Goal: Information Seeking & Learning: Learn about a topic

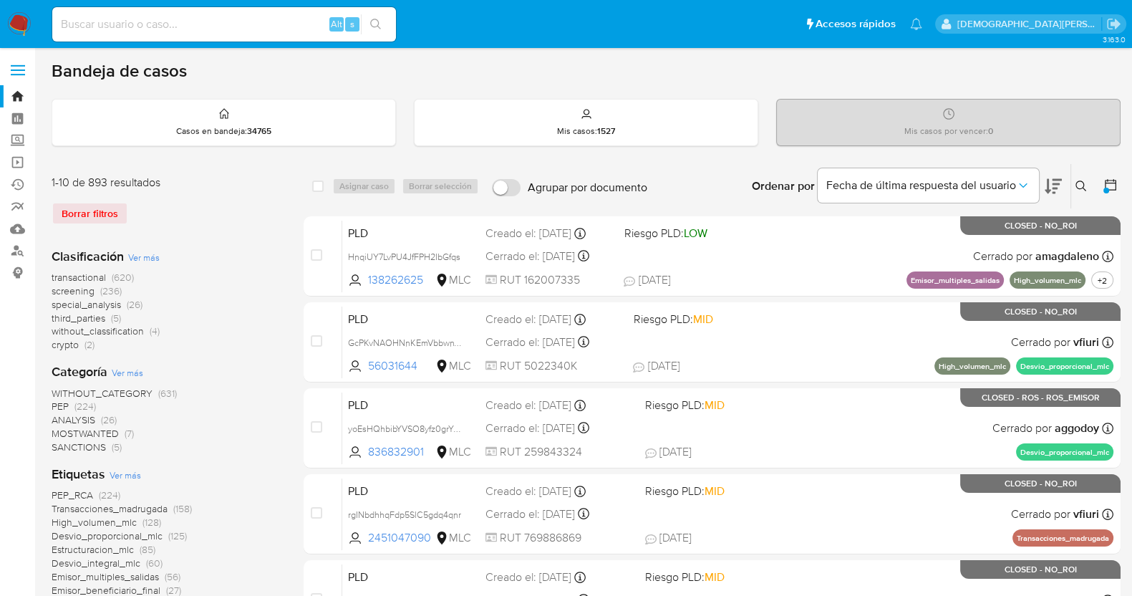
click at [1115, 184] on icon at bounding box center [1111, 185] width 14 height 14
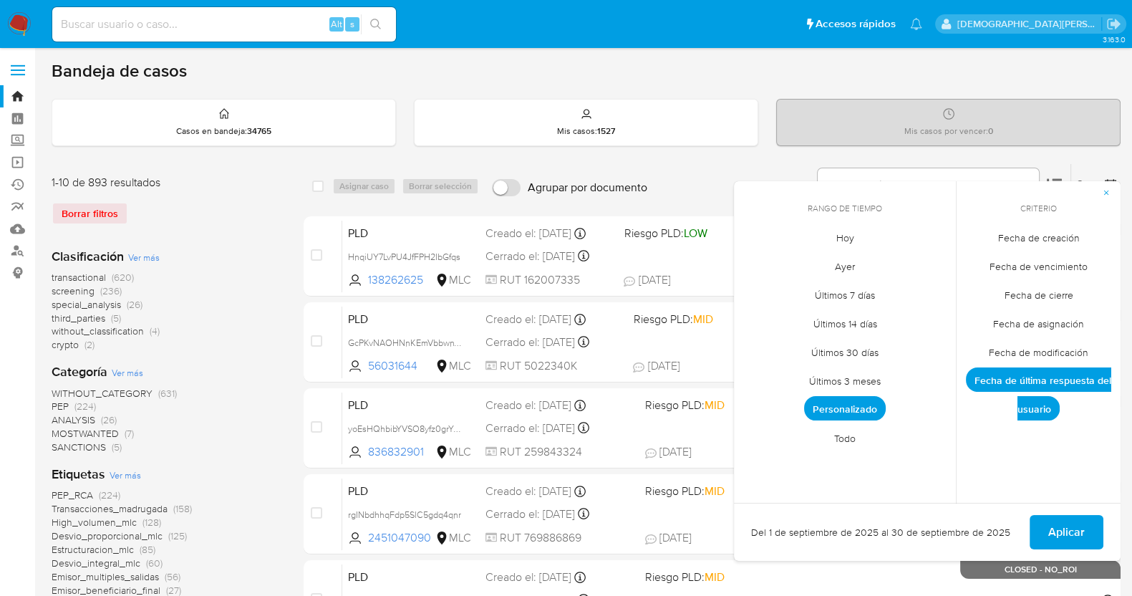
click at [1031, 241] on span "Fecha de creación" at bounding box center [1039, 237] width 112 height 29
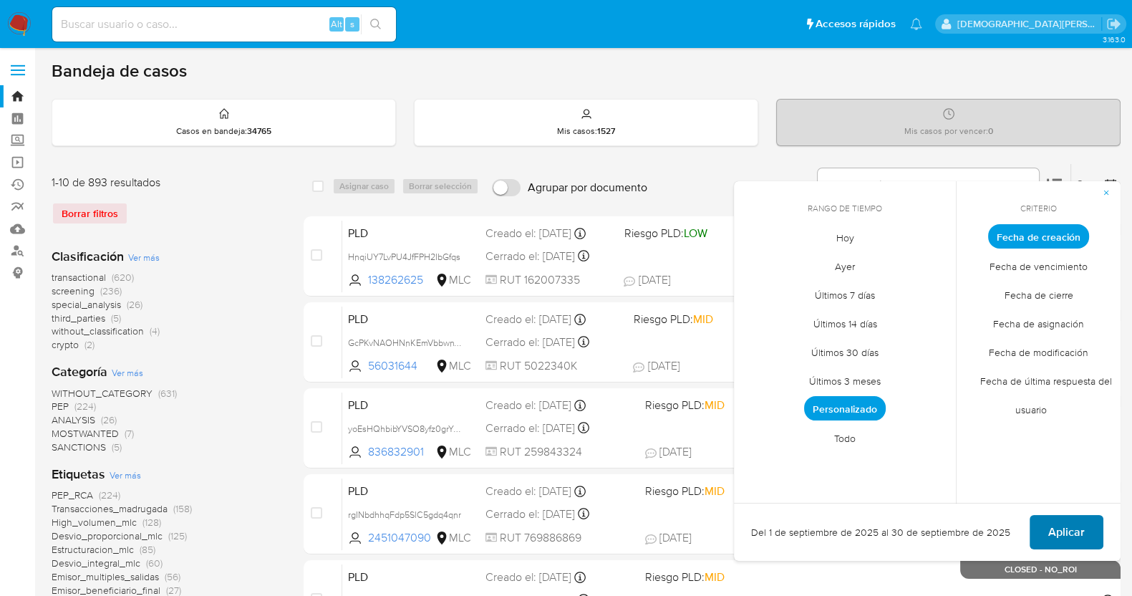
click at [1041, 526] on button "Aplicar" at bounding box center [1067, 532] width 74 height 34
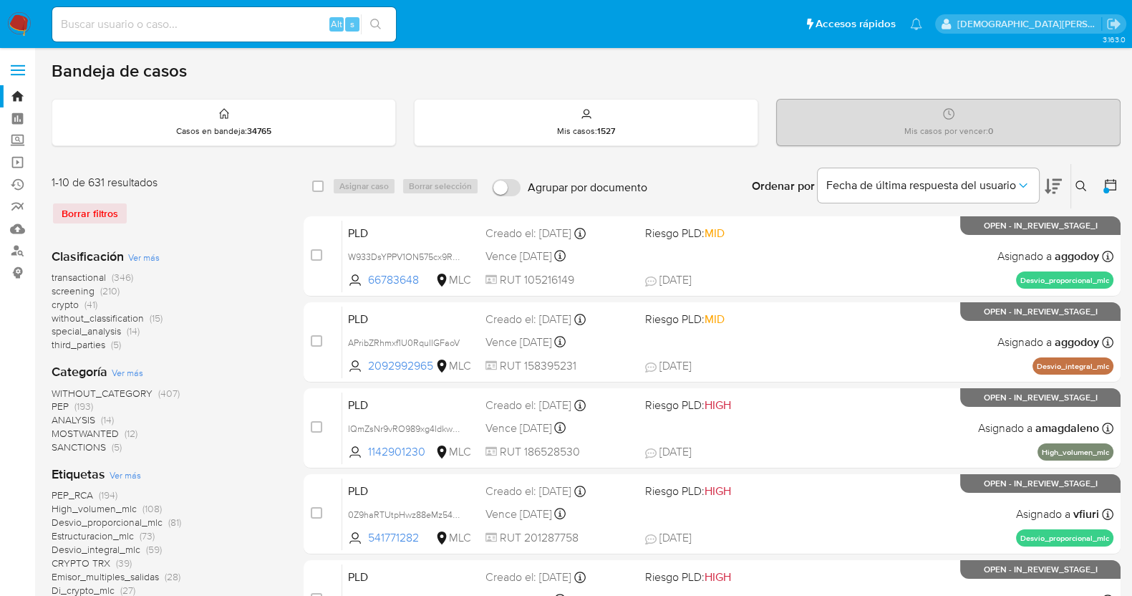
click at [1108, 180] on icon at bounding box center [1111, 185] width 14 height 14
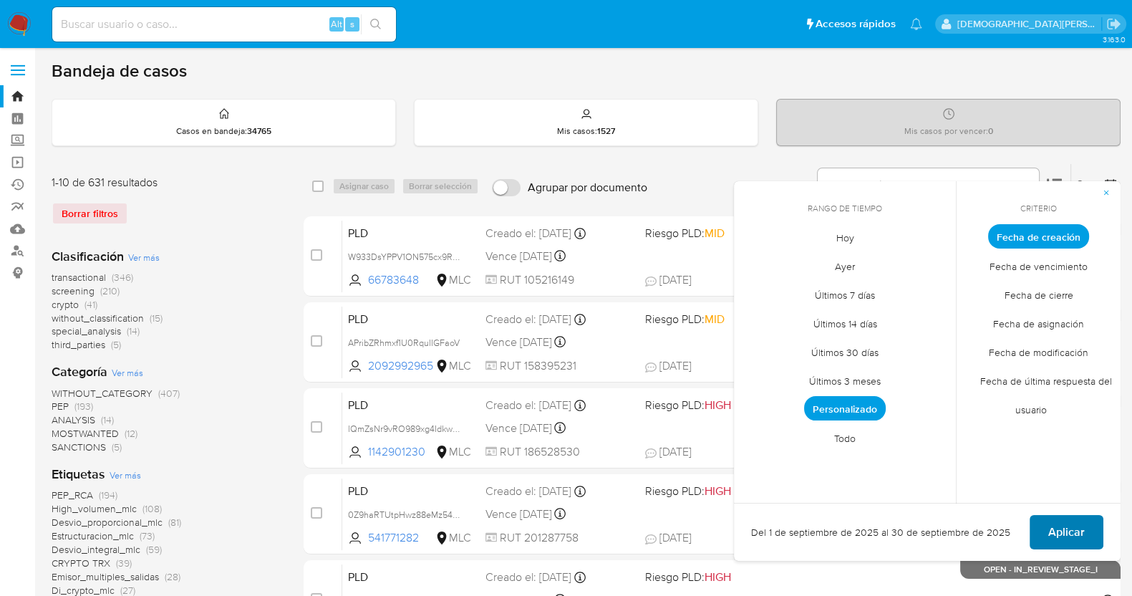
click at [1067, 526] on span "Aplicar" at bounding box center [1067, 532] width 37 height 32
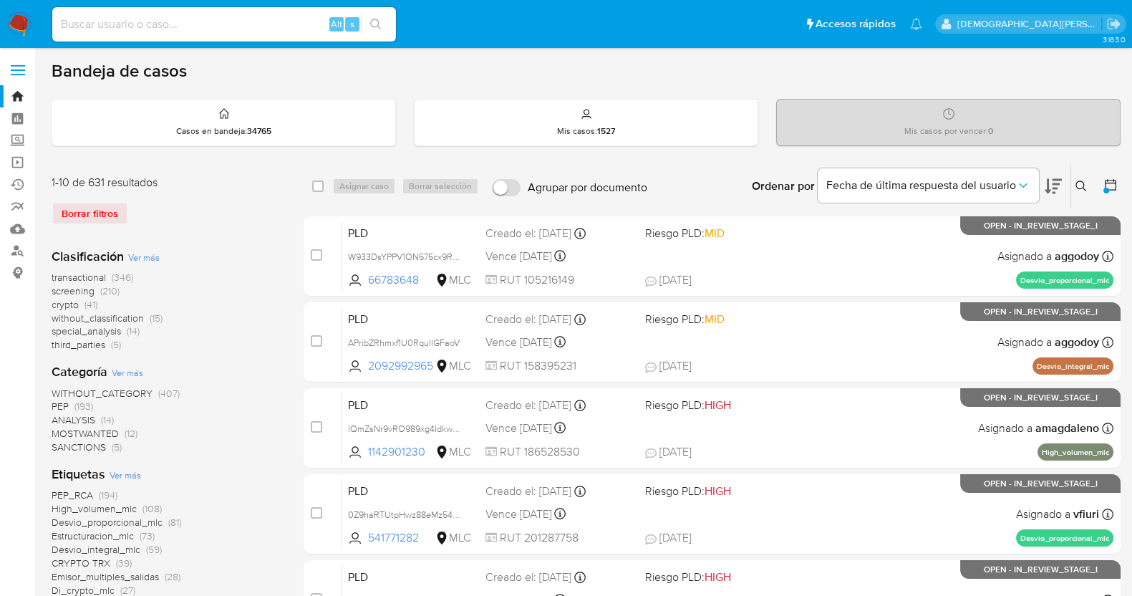
click at [1115, 183] on icon at bounding box center [1110, 184] width 11 height 11
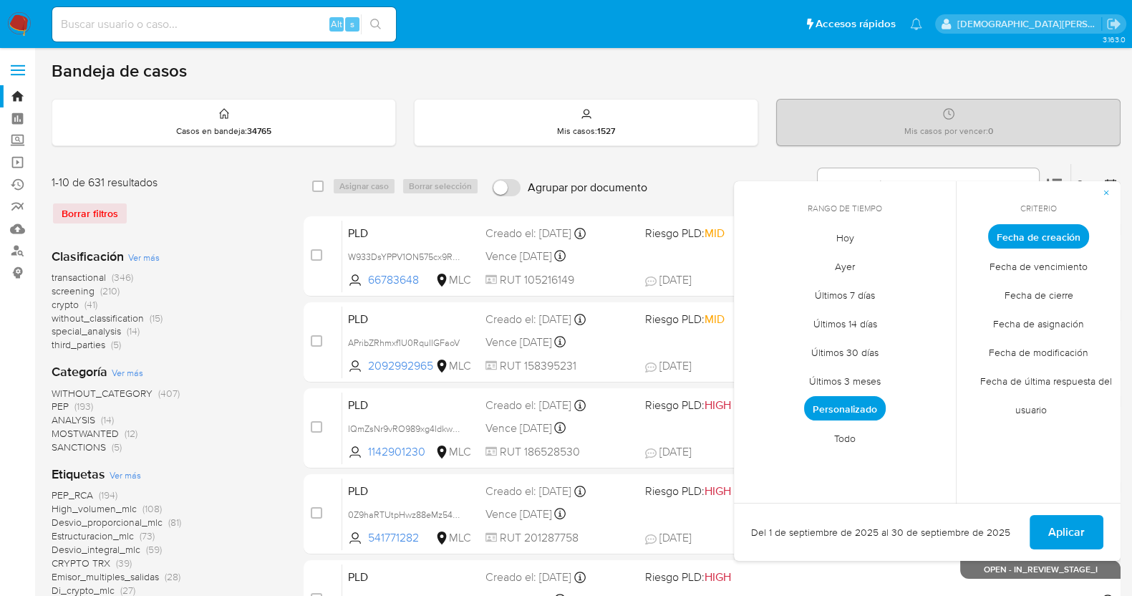
click at [834, 403] on span "Personalizado" at bounding box center [845, 408] width 82 height 24
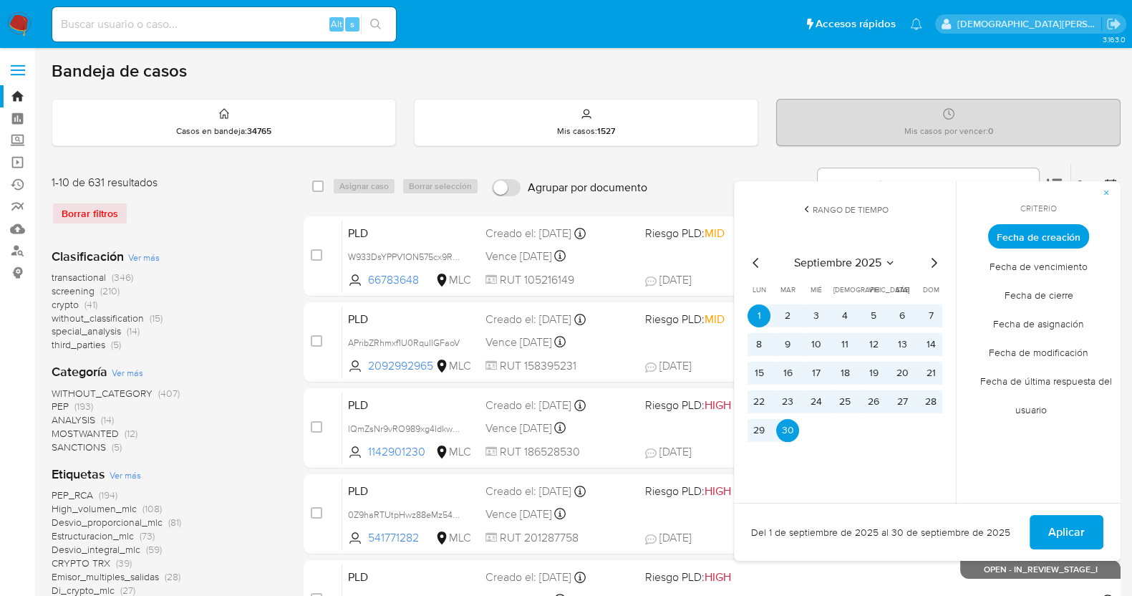
click at [759, 259] on icon "Mes anterior" at bounding box center [756, 262] width 17 height 17
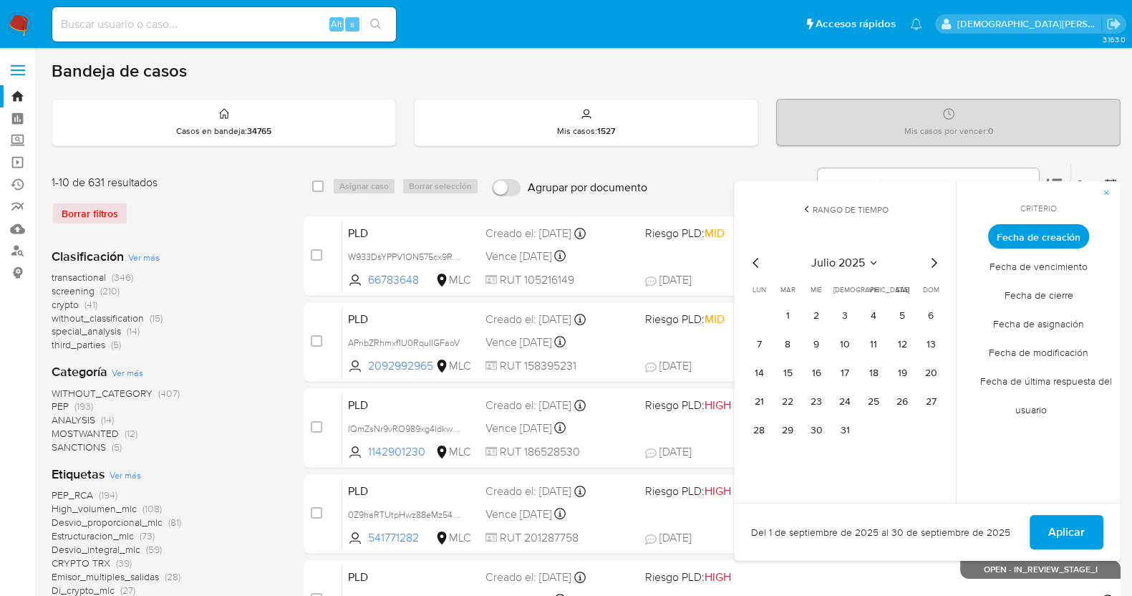
click at [759, 259] on icon "Mes anterior" at bounding box center [756, 262] width 17 height 17
click at [930, 260] on icon "Mes siguiente" at bounding box center [933, 262] width 17 height 17
click at [926, 343] on button "13" at bounding box center [931, 344] width 23 height 23
click at [935, 263] on icon "Mes siguiente" at bounding box center [935, 263] width 6 height 10
click at [758, 377] on button "11" at bounding box center [759, 373] width 23 height 23
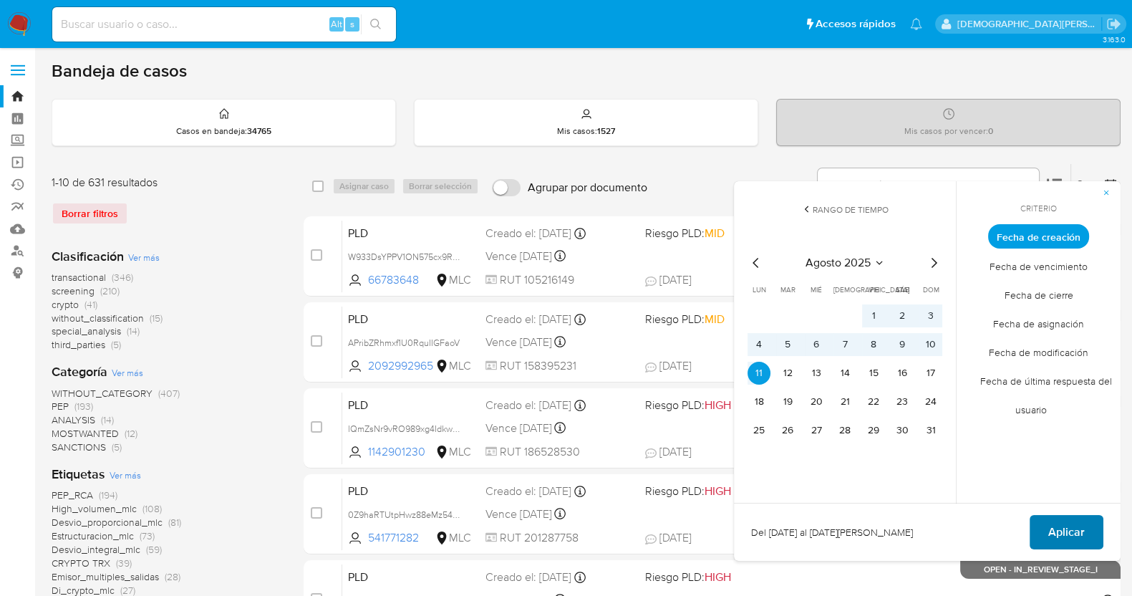
click at [1079, 526] on span "Aplicar" at bounding box center [1067, 532] width 37 height 32
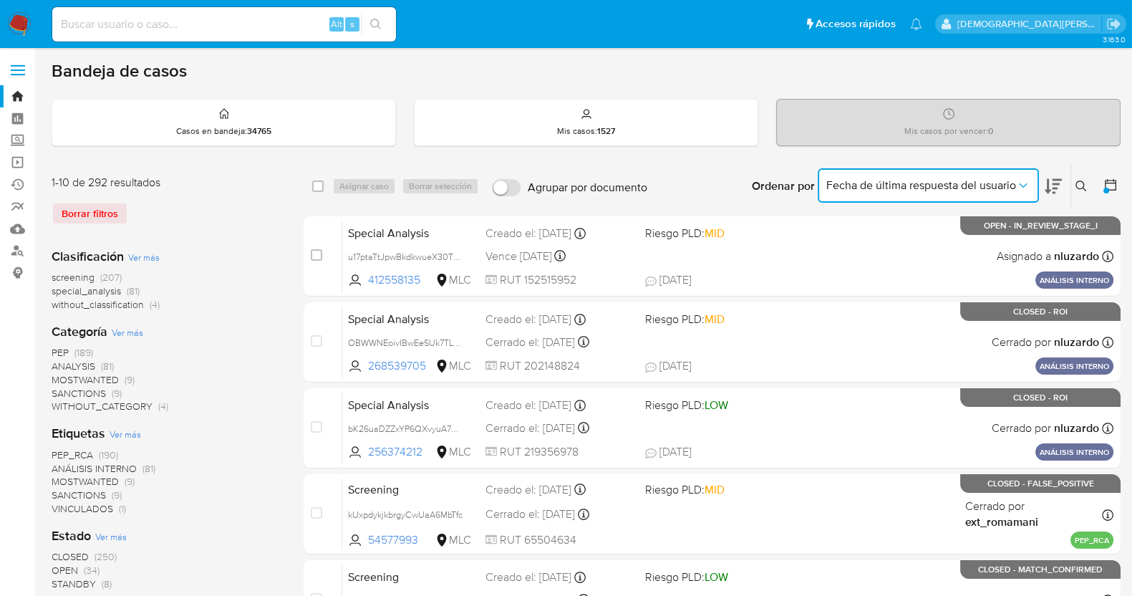
click at [1026, 181] on icon "Ordenar por" at bounding box center [1023, 185] width 14 height 14
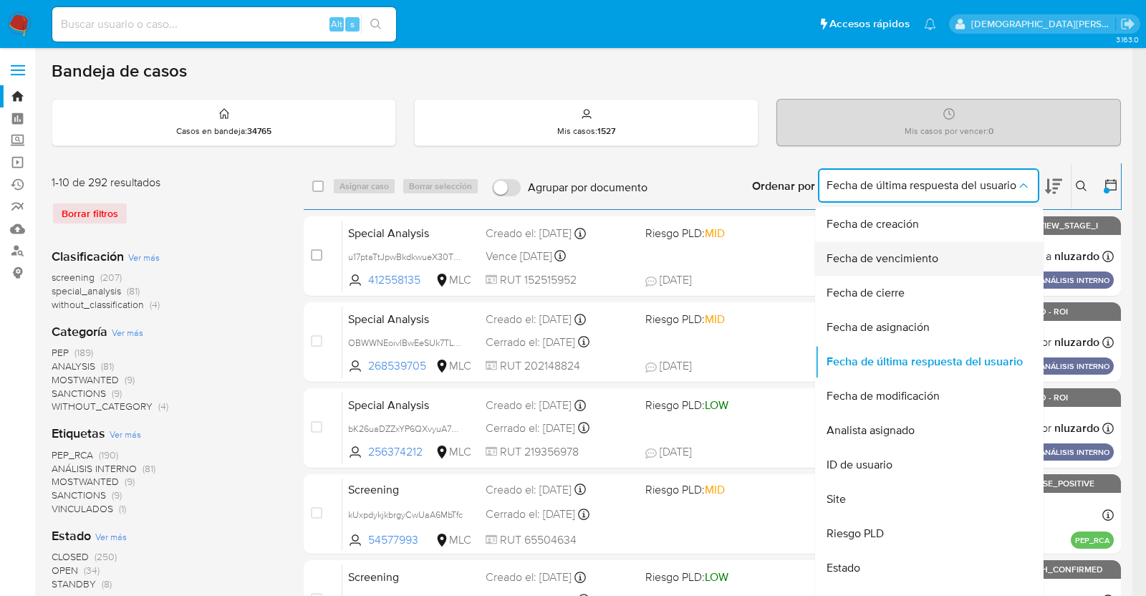
click at [930, 252] on span "Fecha de vencimiento" at bounding box center [883, 258] width 112 height 14
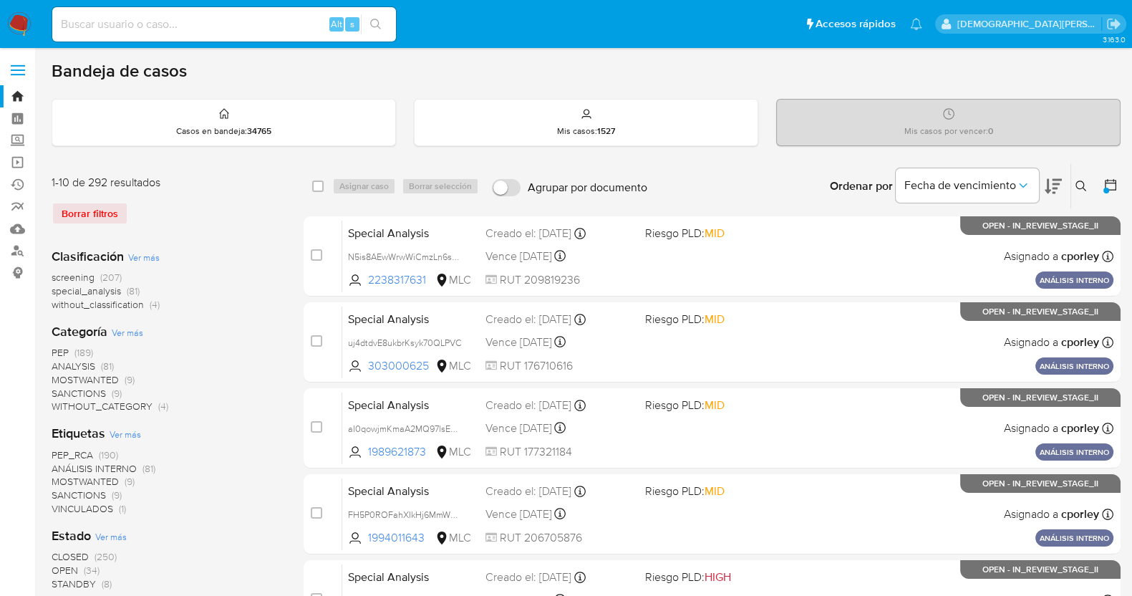
click at [142, 256] on span "Ver más" at bounding box center [144, 257] width 32 height 13
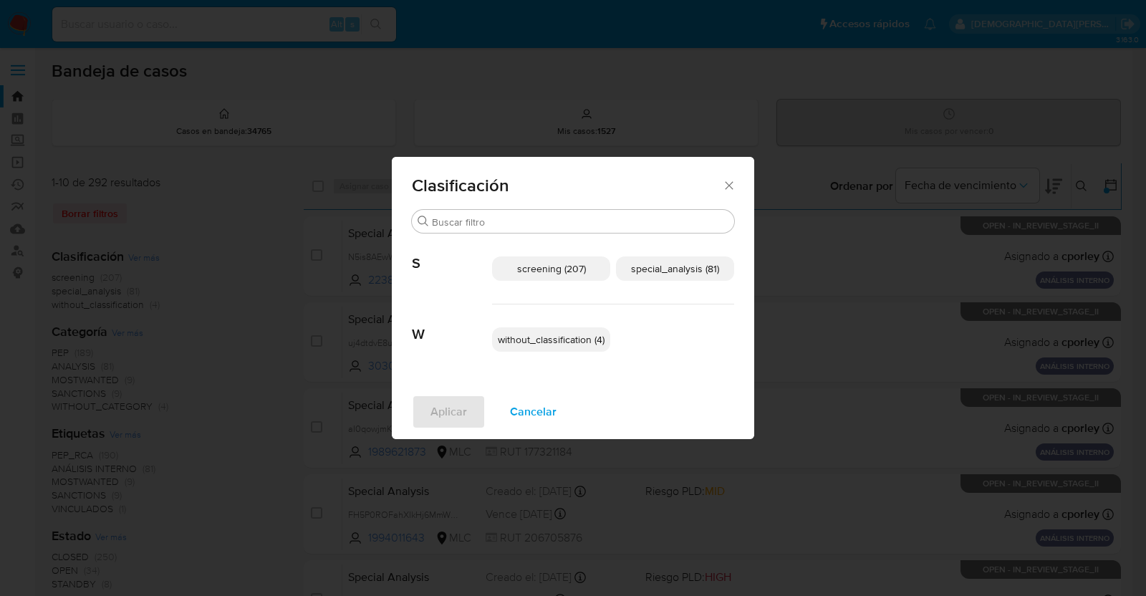
click at [641, 264] on span "special_analysis (81)" at bounding box center [675, 268] width 88 height 14
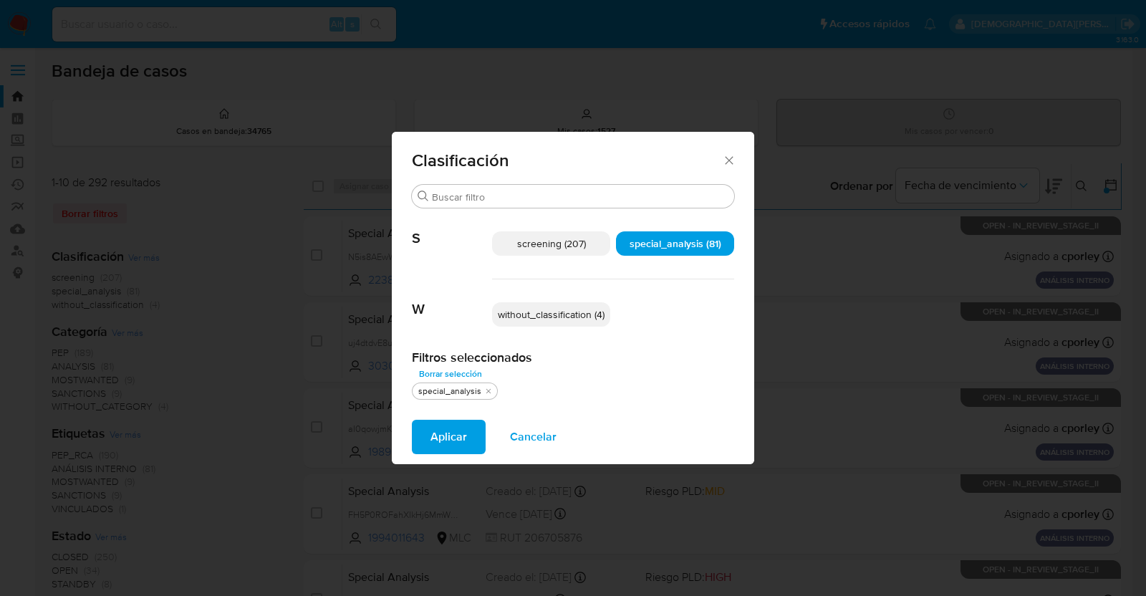
click at [453, 431] on span "Aplicar" at bounding box center [448, 437] width 37 height 32
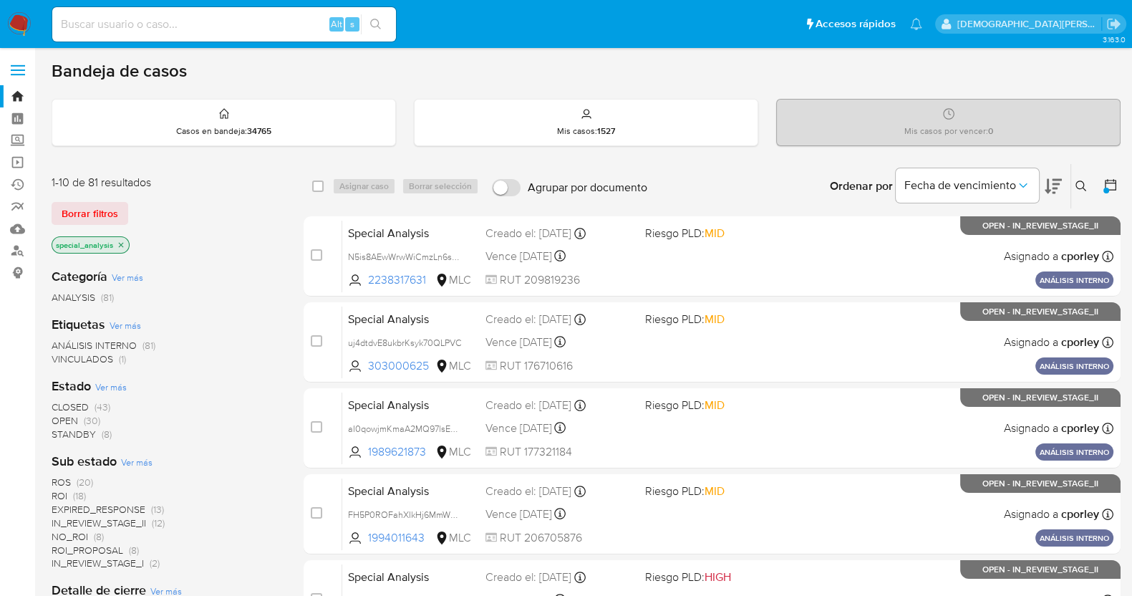
click at [1057, 186] on icon at bounding box center [1053, 186] width 17 height 17
click at [1049, 186] on icon at bounding box center [1053, 186] width 17 height 15
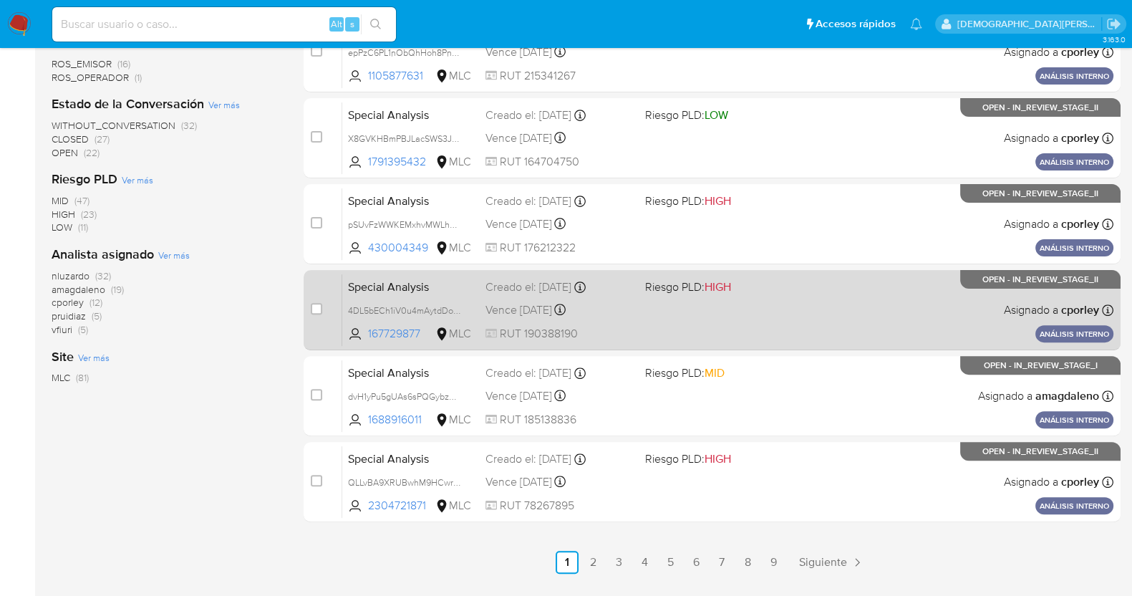
scroll to position [585, 0]
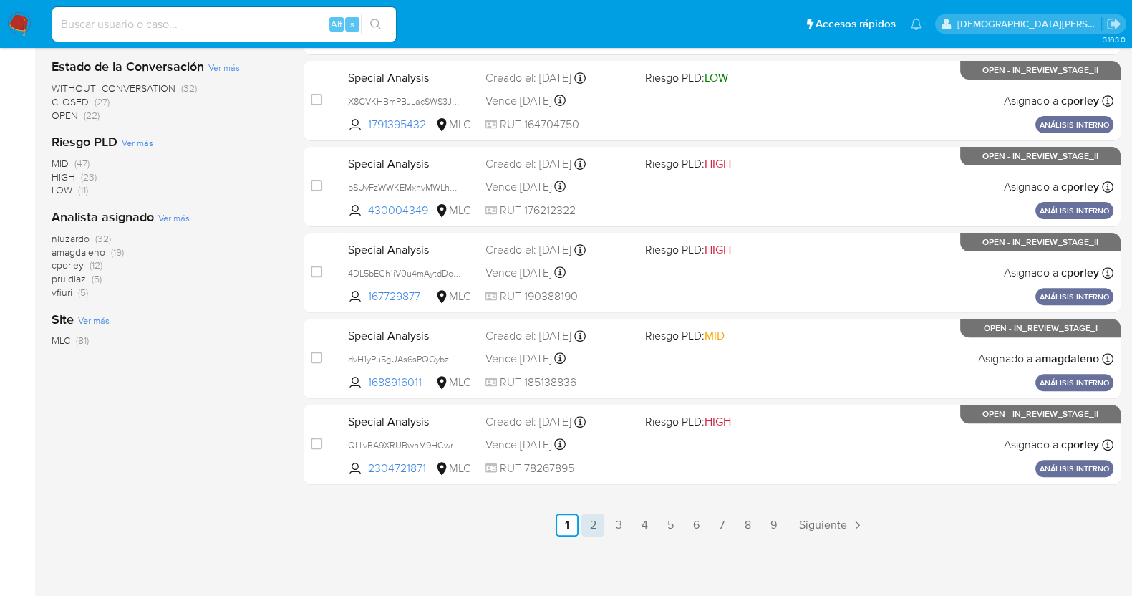
click at [603, 530] on link "2" at bounding box center [593, 525] width 23 height 23
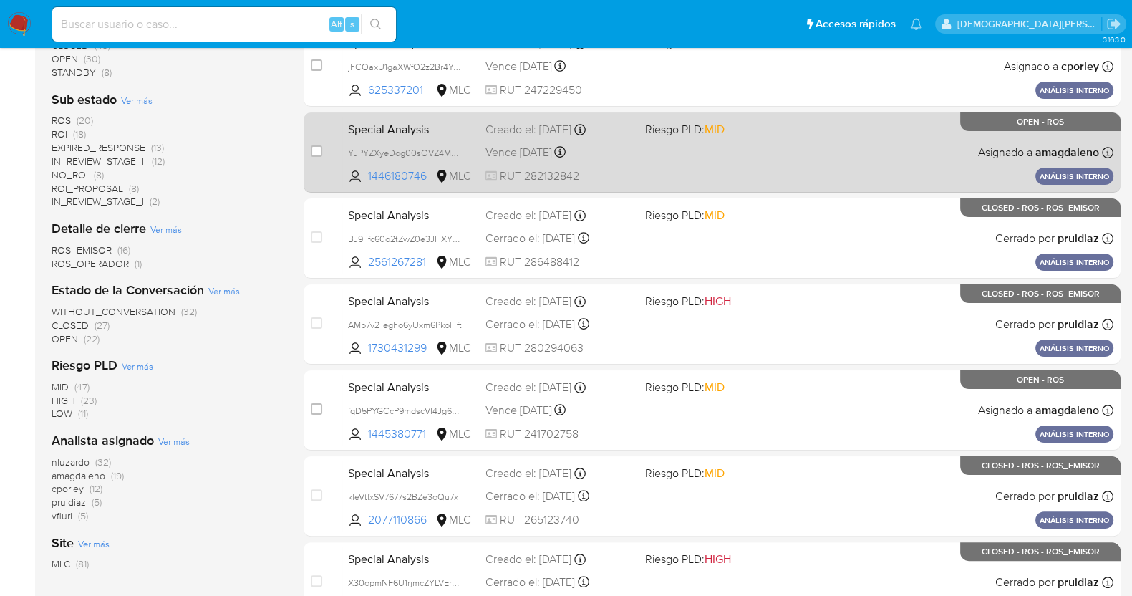
scroll to position [585, 0]
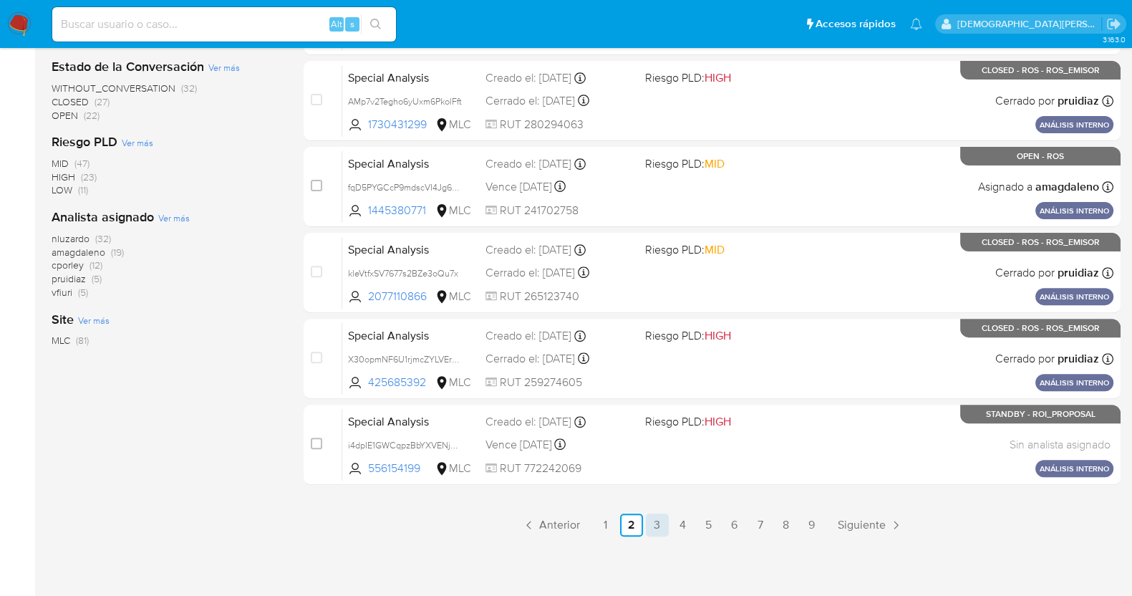
click at [655, 527] on link "3" at bounding box center [657, 525] width 23 height 23
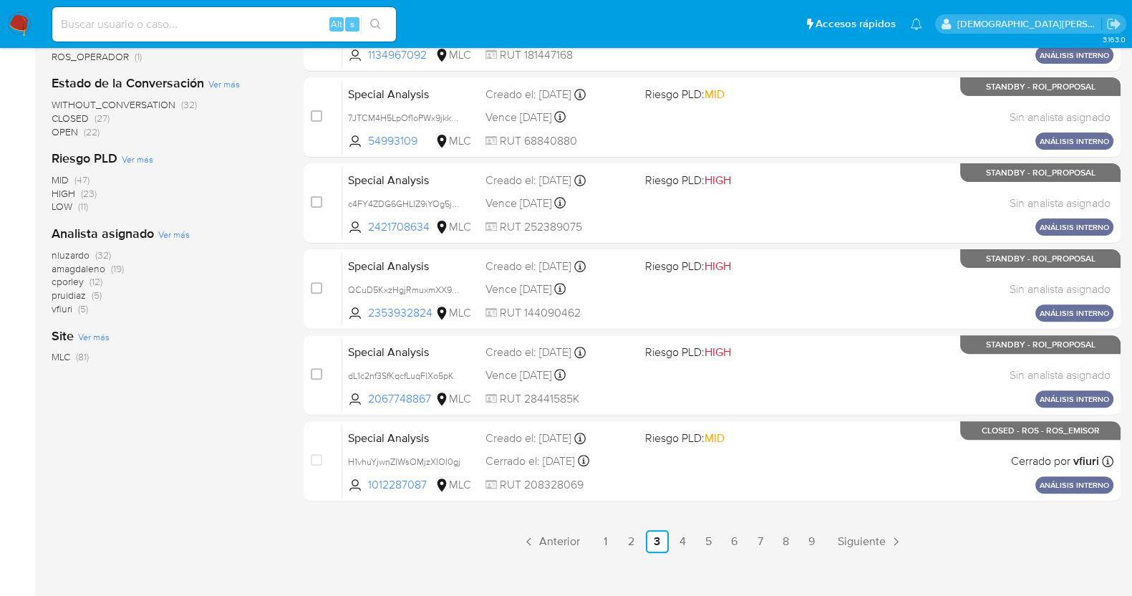
scroll to position [585, 0]
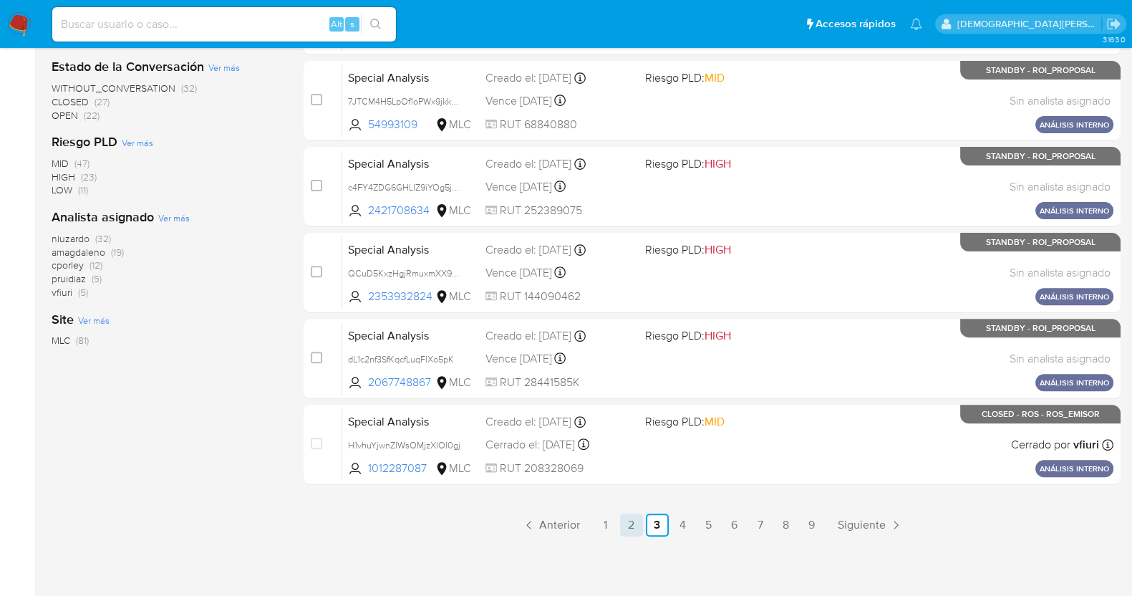
click at [630, 524] on link "2" at bounding box center [631, 525] width 23 height 23
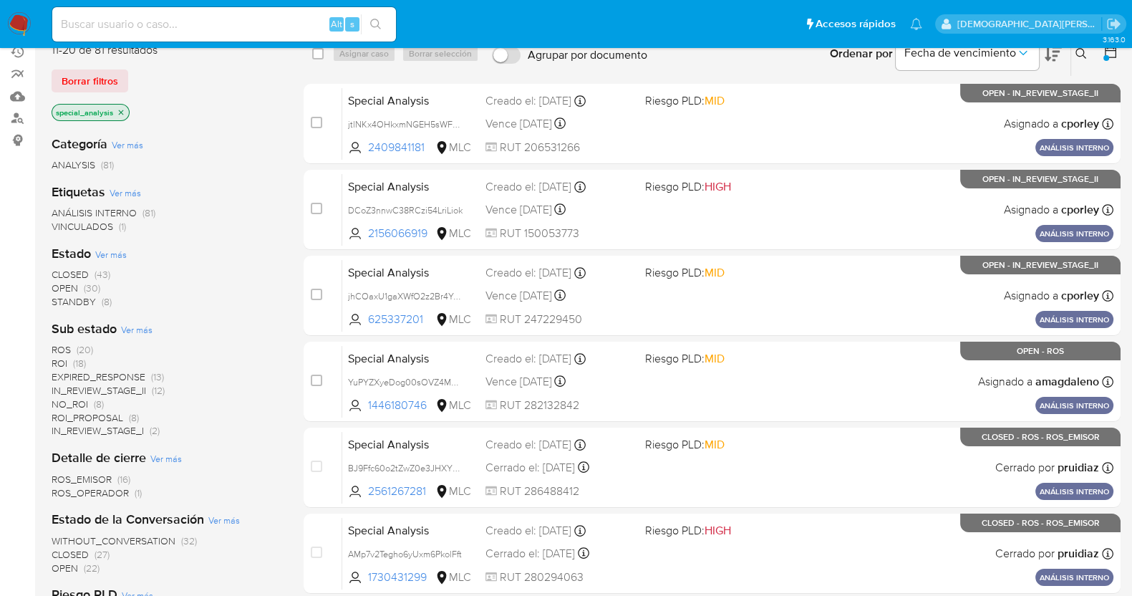
scroll to position [269, 0]
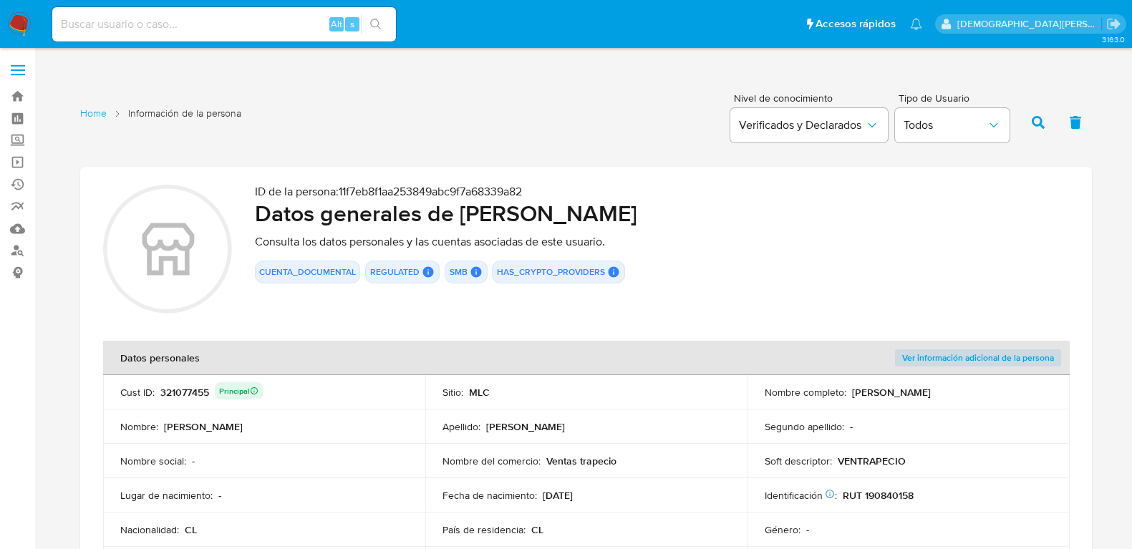
scroll to position [2089, 0]
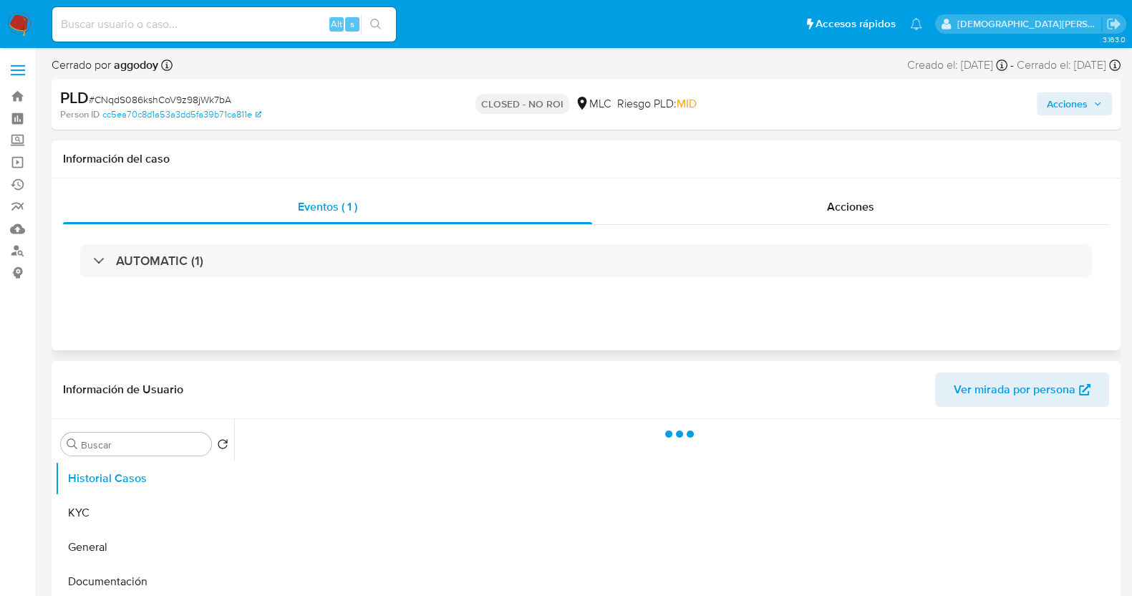
select select "10"
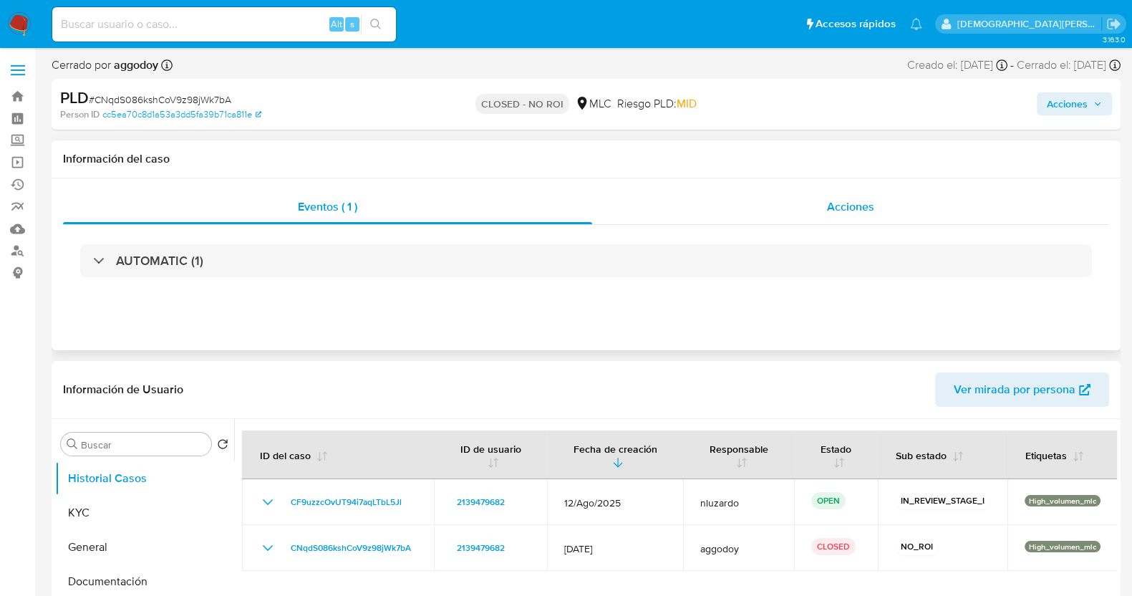
click at [766, 202] on div "Acciones" at bounding box center [850, 207] width 517 height 34
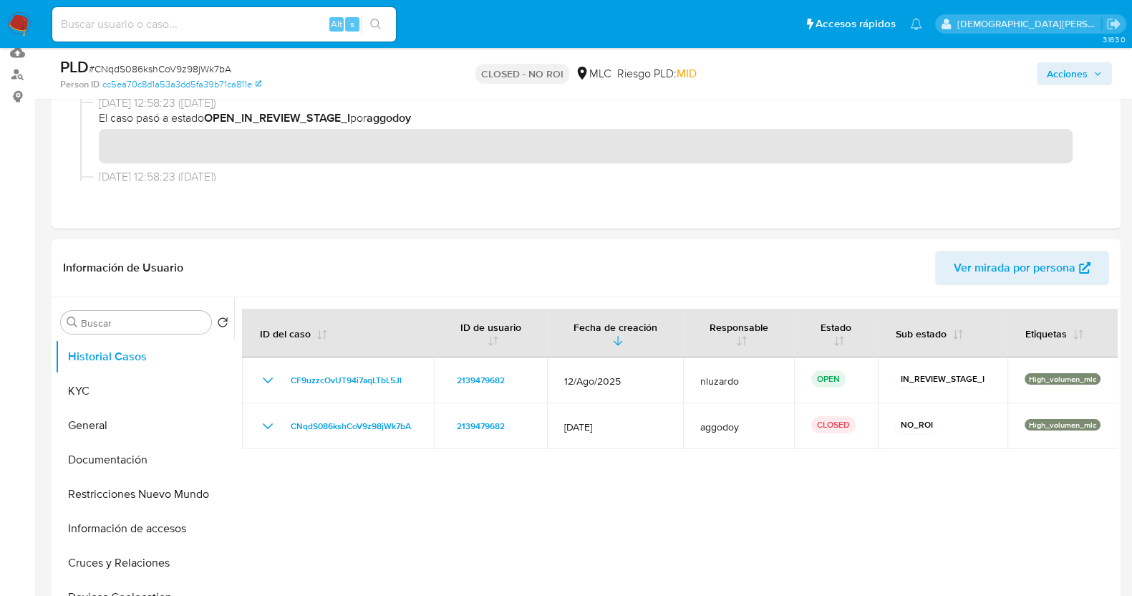
scroll to position [178, 0]
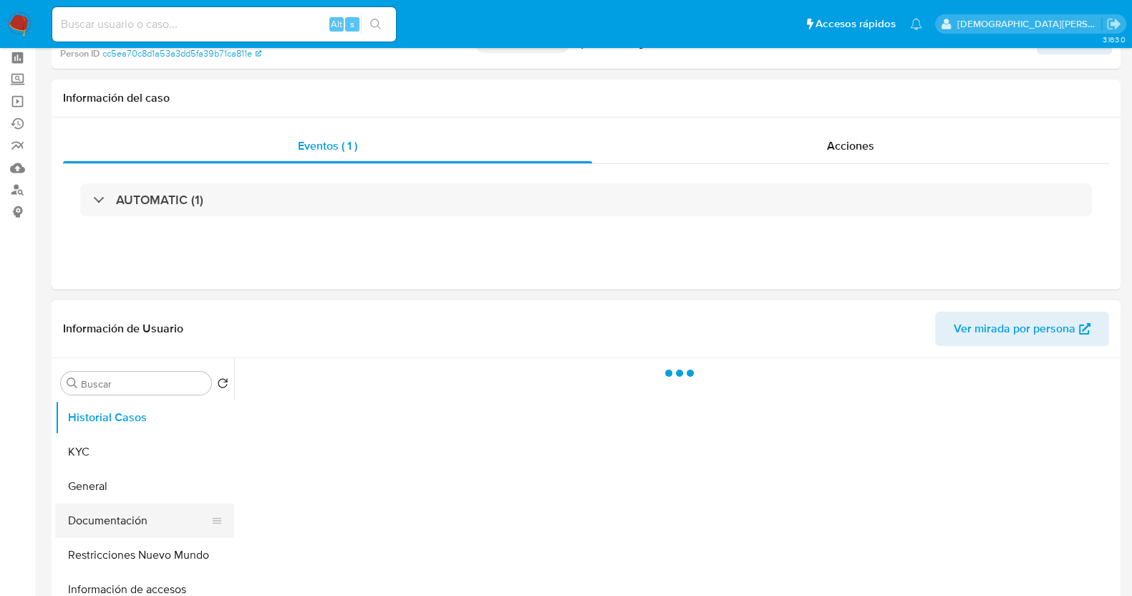
scroll to position [89, 0]
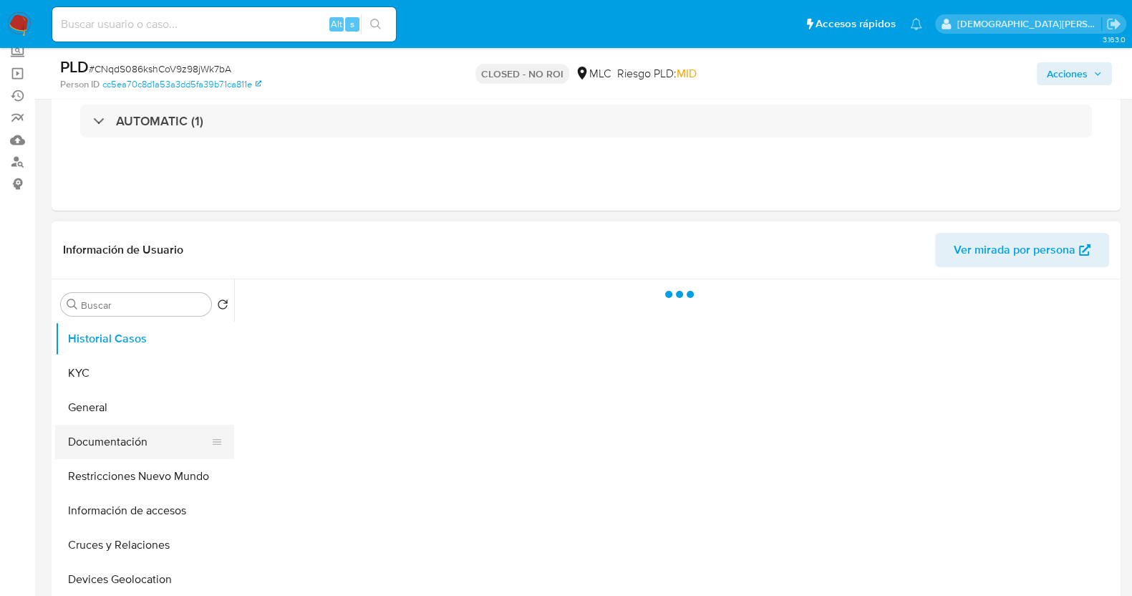
select select "10"
click at [125, 433] on button "Documentación" at bounding box center [139, 442] width 168 height 34
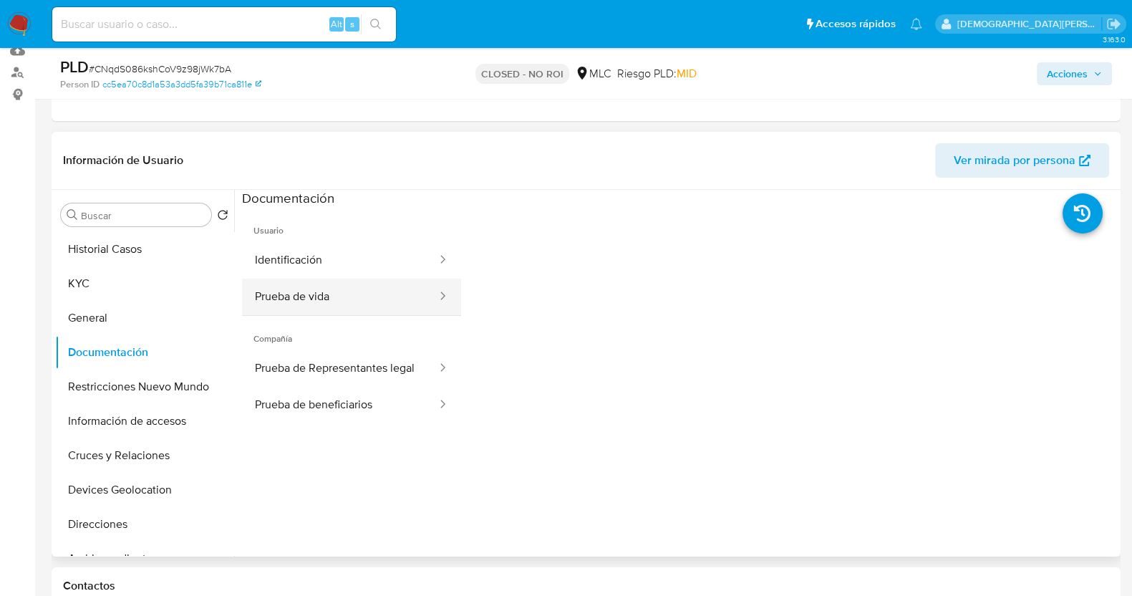
click at [381, 288] on button "Prueba de vida" at bounding box center [340, 297] width 196 height 37
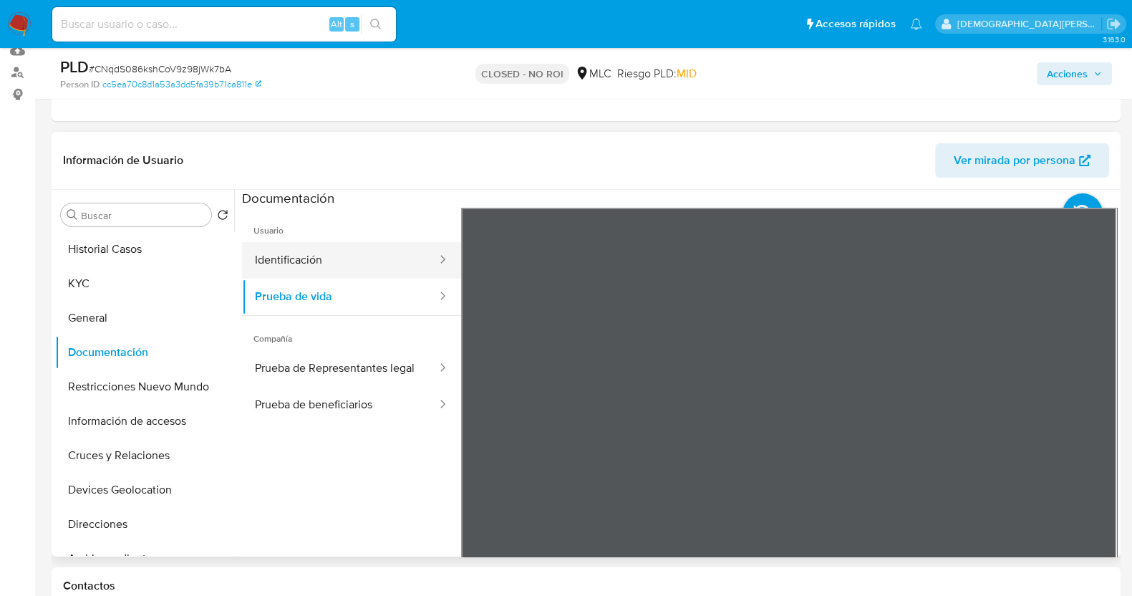
click at [354, 269] on button "Identificación" at bounding box center [340, 260] width 196 height 37
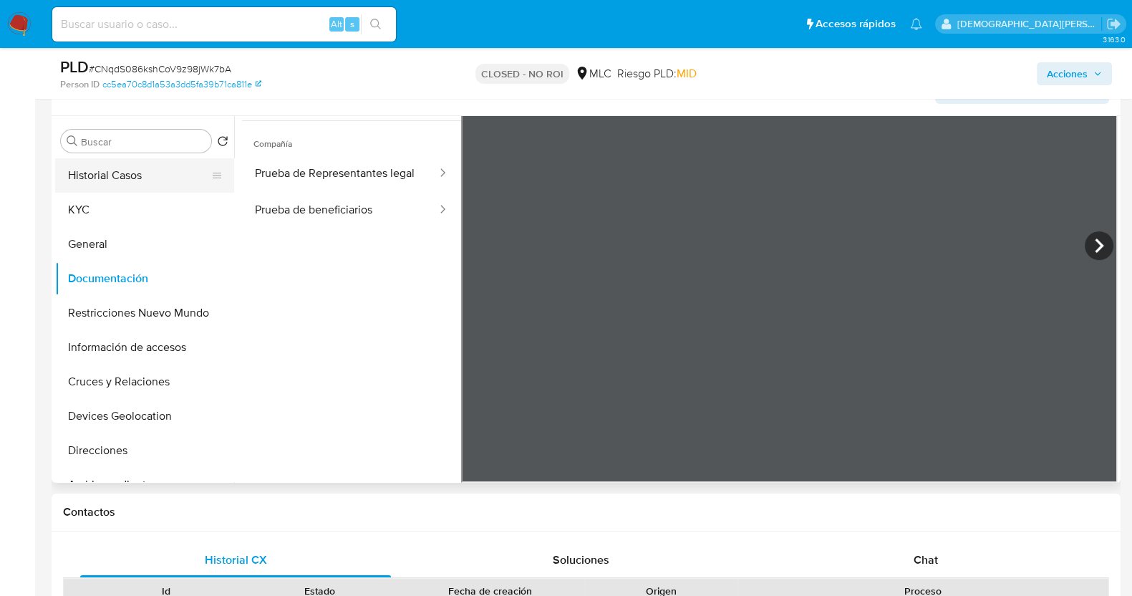
scroll to position [89, 0]
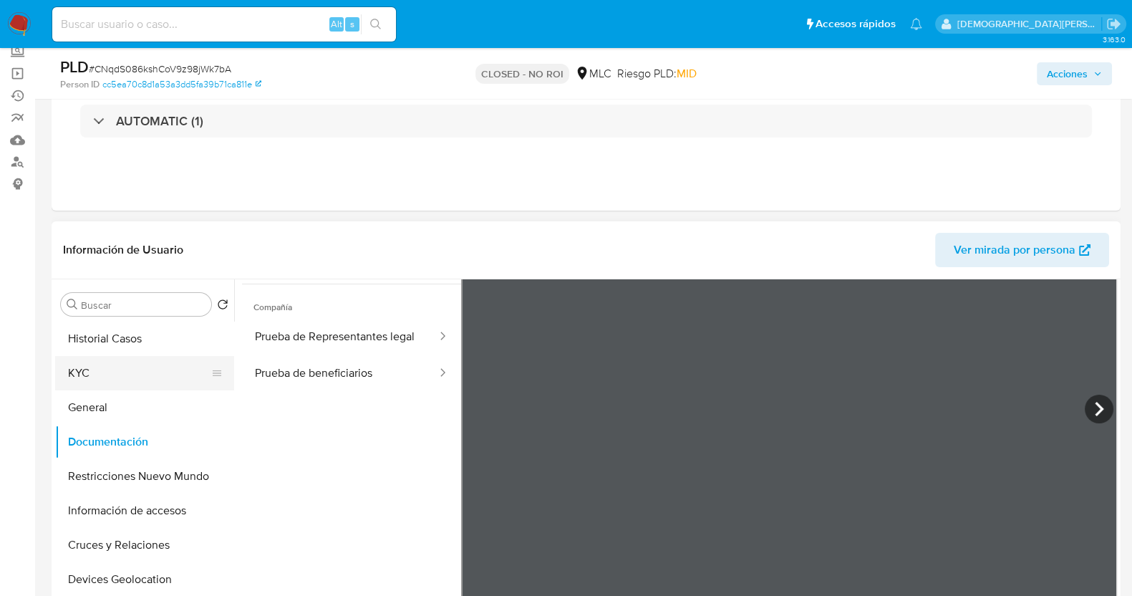
click at [115, 379] on button "KYC" at bounding box center [139, 373] width 168 height 34
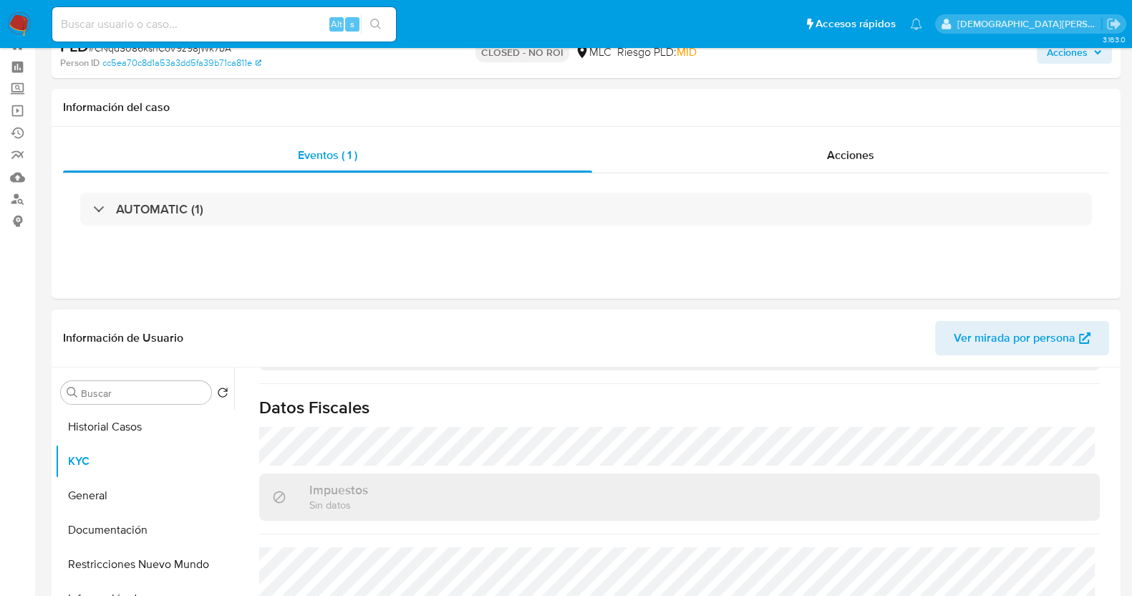
scroll to position [0, 0]
